Goal: Navigation & Orientation: Find specific page/section

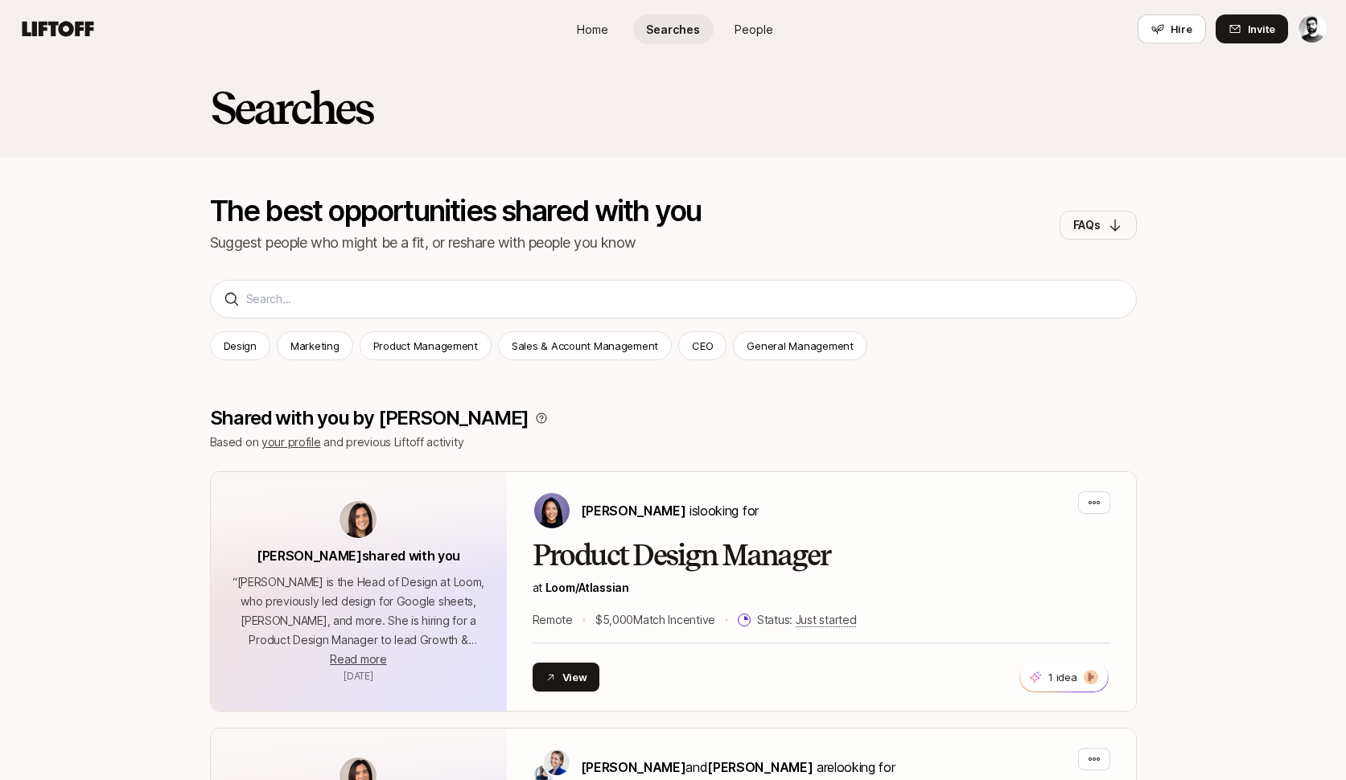
click at [595, 31] on span "Home" at bounding box center [592, 29] width 31 height 17
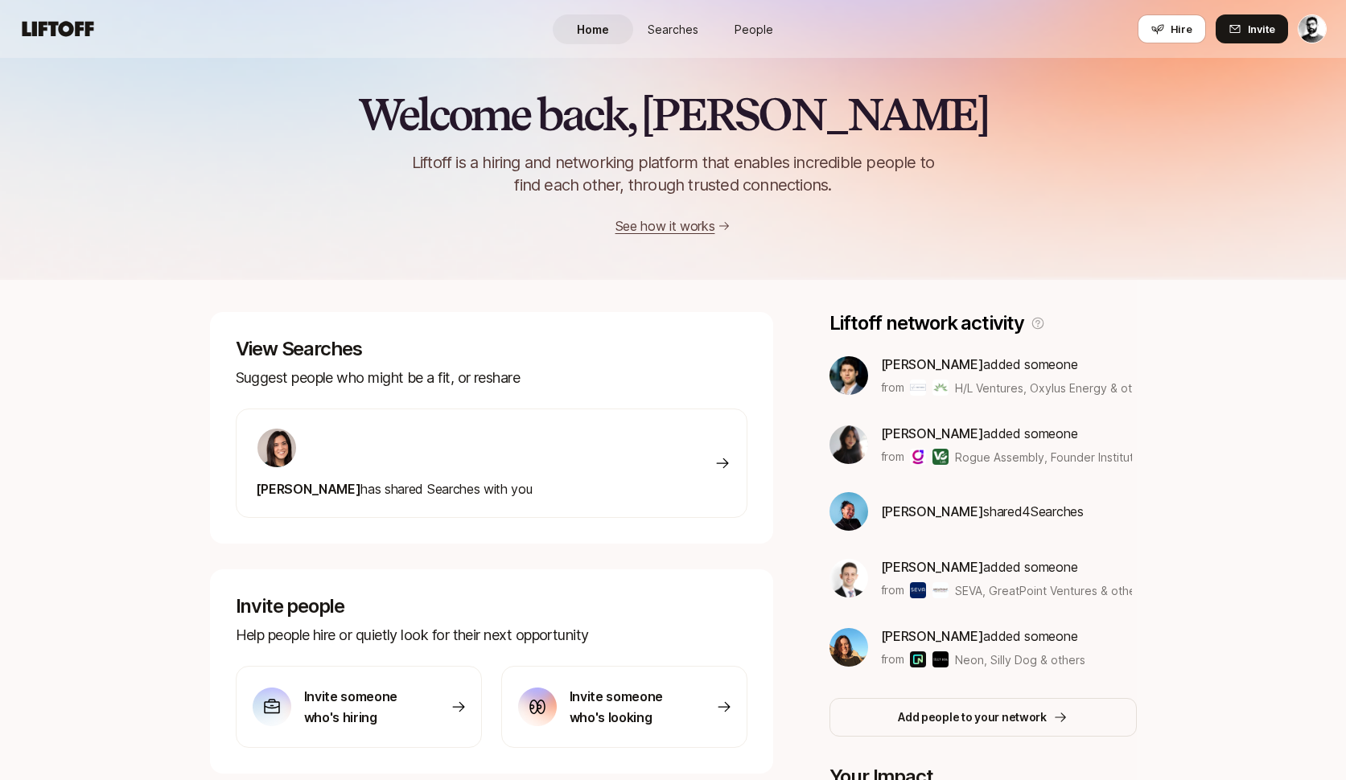
scroll to position [8, 0]
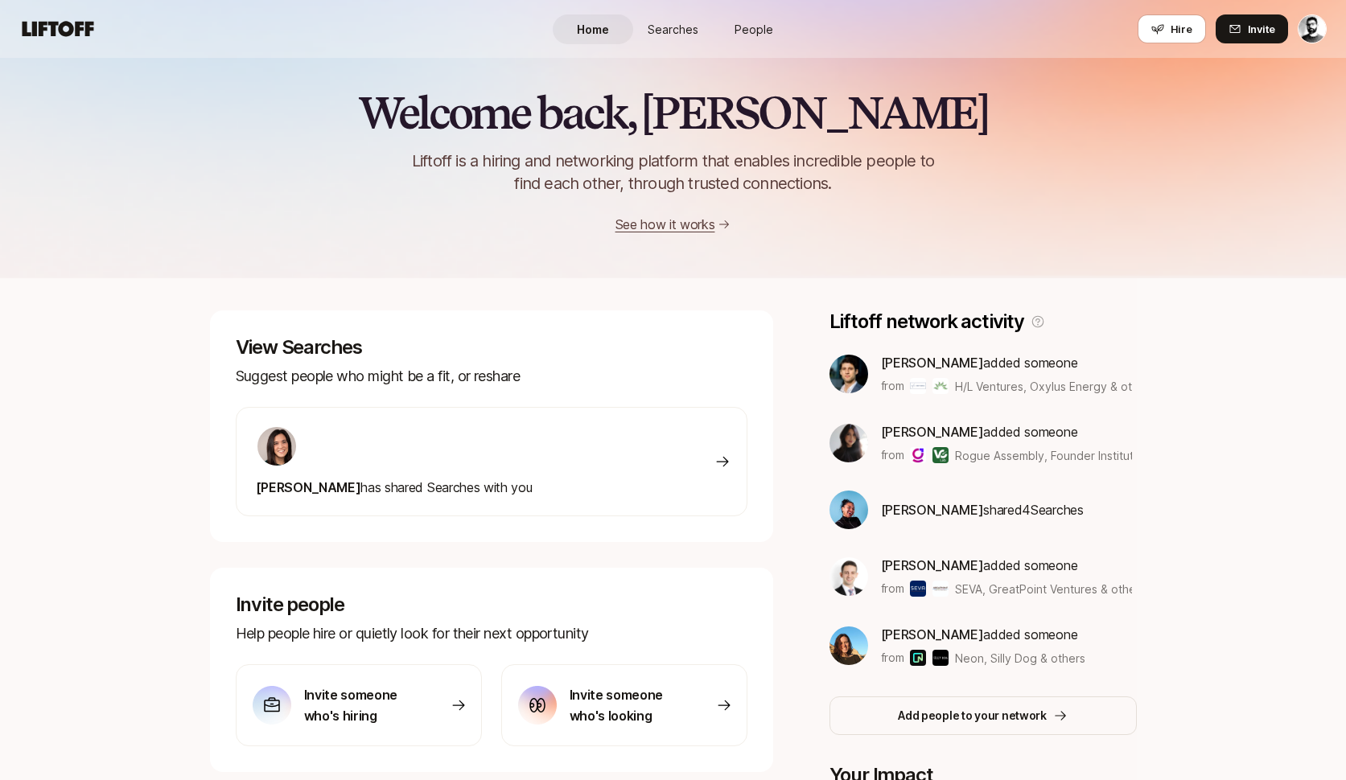
click at [270, 449] on img at bounding box center [276, 446] width 39 height 39
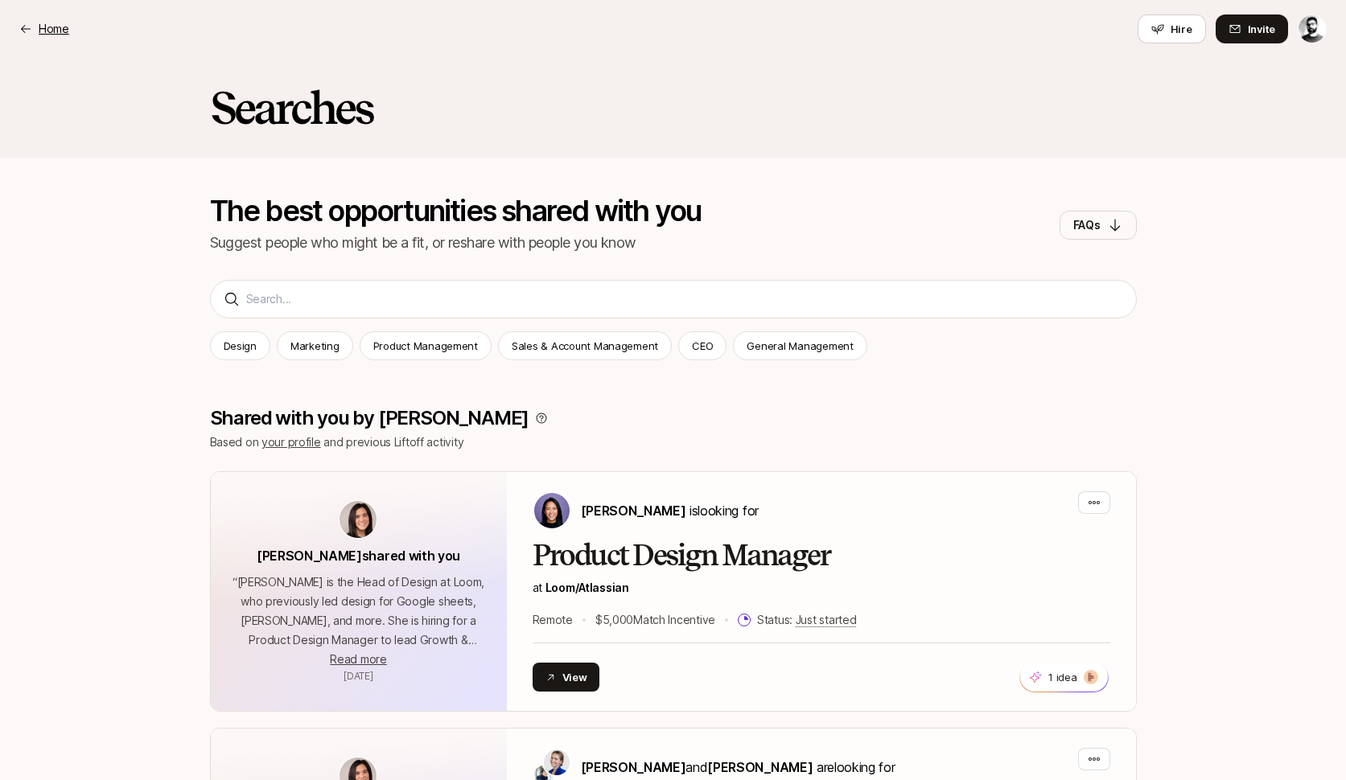
click at [52, 25] on p "Home" at bounding box center [54, 28] width 31 height 19
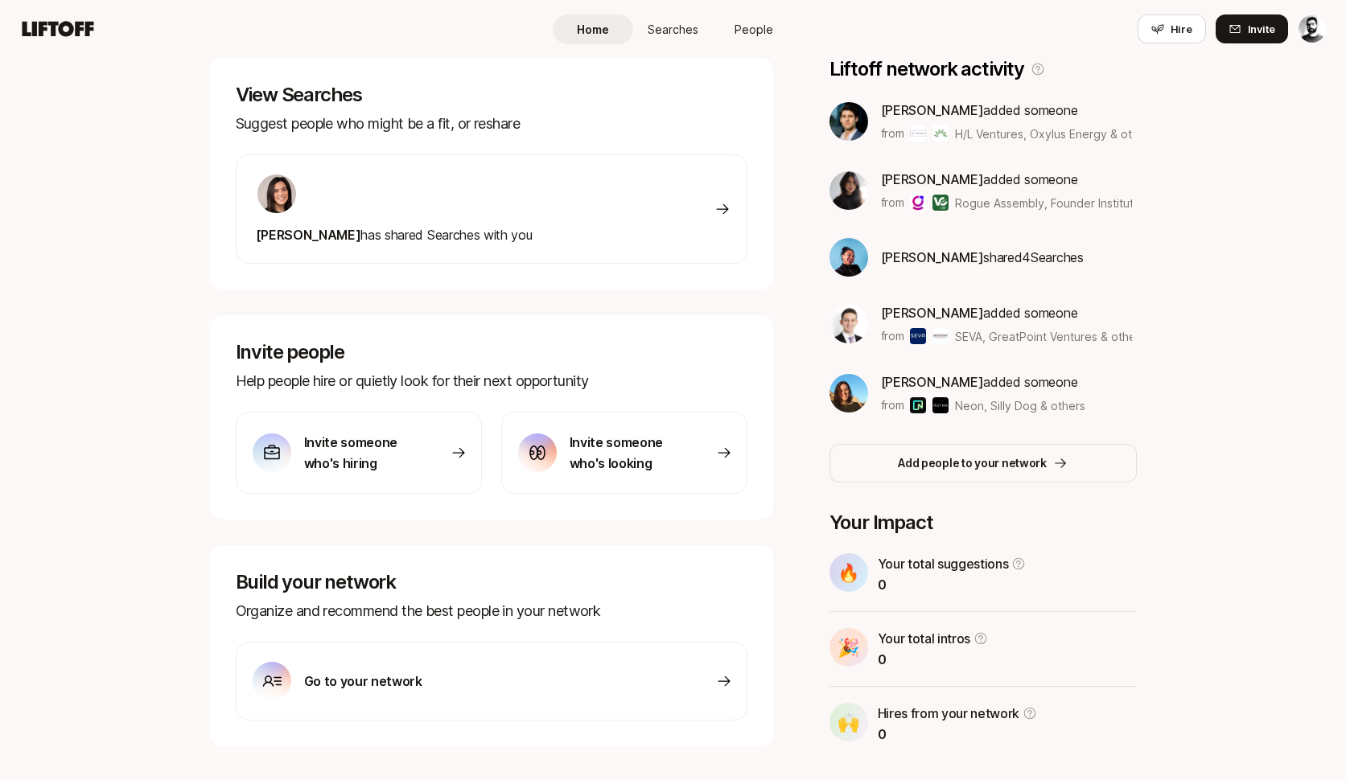
scroll to position [291, 0]
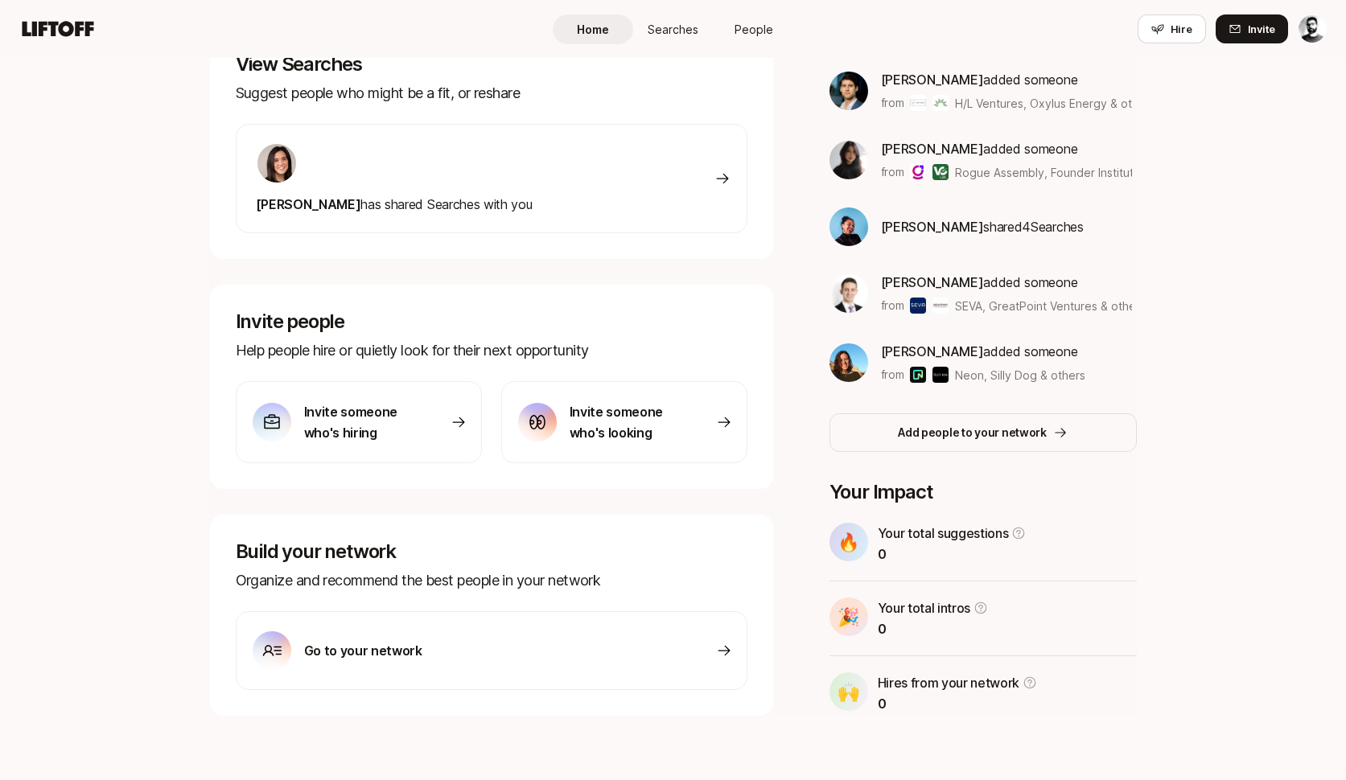
click at [613, 642] on div "Go to your network" at bounding box center [492, 650] width 512 height 79
